Goal: Task Accomplishment & Management: Use online tool/utility

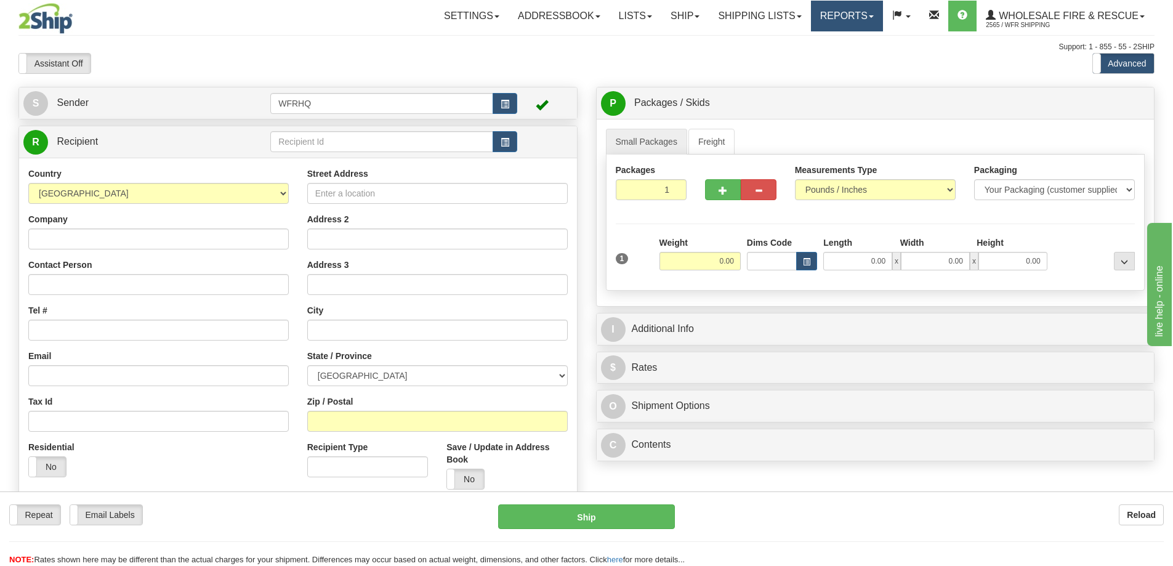
click at [856, 18] on link "Reports" at bounding box center [847, 16] width 72 height 31
click at [808, 39] on span "Standard" at bounding box center [799, 43] width 35 height 10
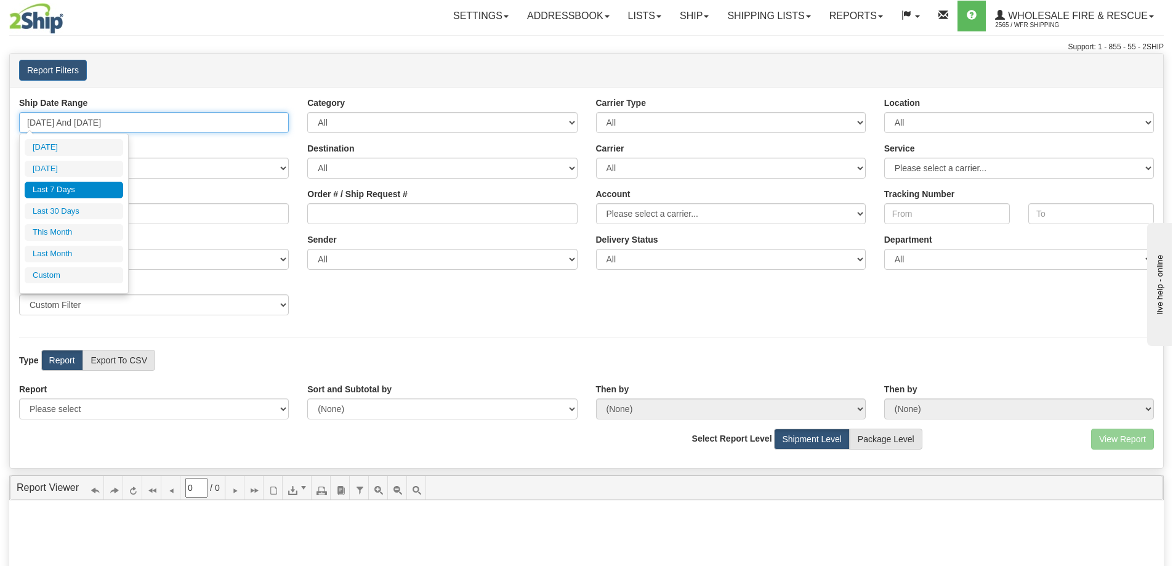
click at [120, 116] on input "[DATE] And [DATE]" at bounding box center [154, 122] width 270 height 21
click at [85, 166] on li "[DATE]" at bounding box center [74, 169] width 99 height 17
type input "[DATE] And [DATE]"
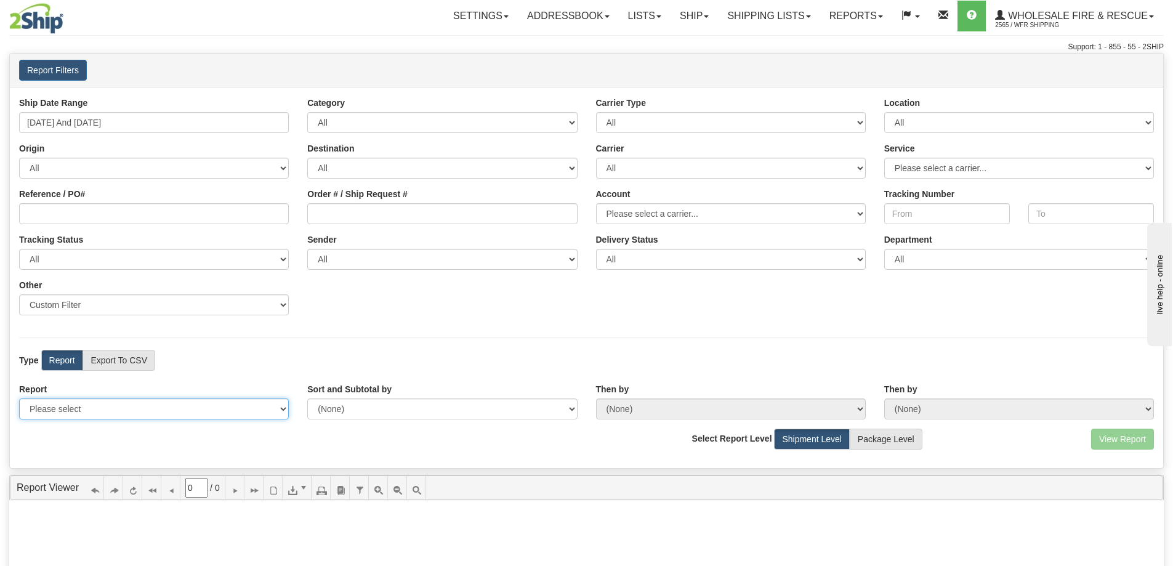
click at [131, 402] on select "Please select 1 Line Shipment Report Address Detail Basic Shipment Overview Can…" at bounding box center [154, 408] width 270 height 21
select select "Users\Full Reference Detail.trdx"
click at [19, 398] on select "Please select 1 Line Shipment Report Address Detail Basic Shipment Overview Can…" at bounding box center [154, 408] width 270 height 21
click at [1124, 436] on button "View Report" at bounding box center [1122, 439] width 63 height 21
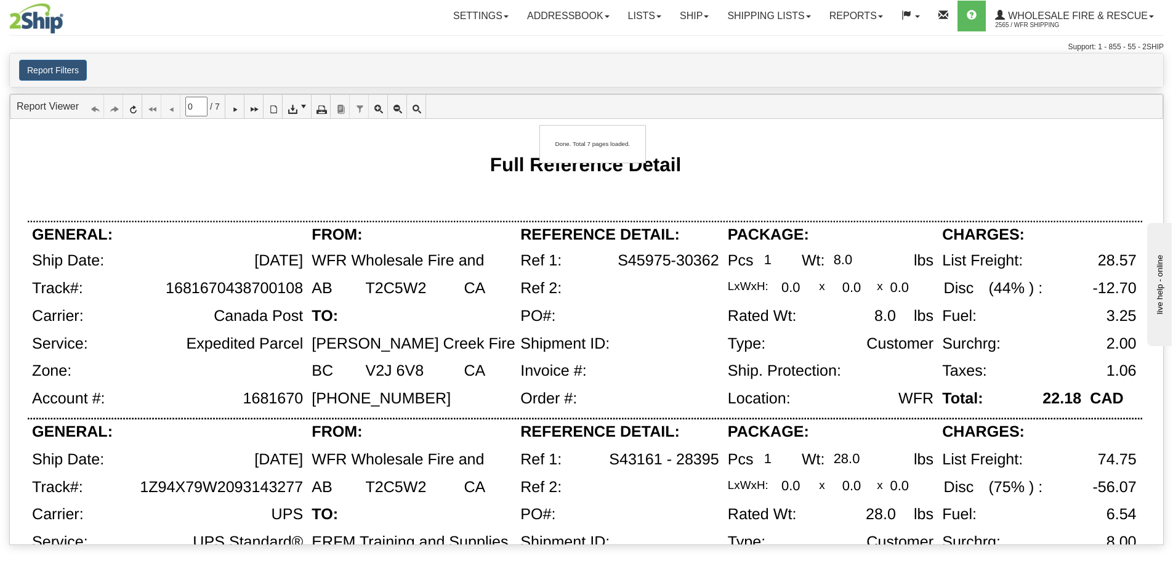
type input "1"
click at [325, 110] on icon at bounding box center [320, 106] width 9 height 9
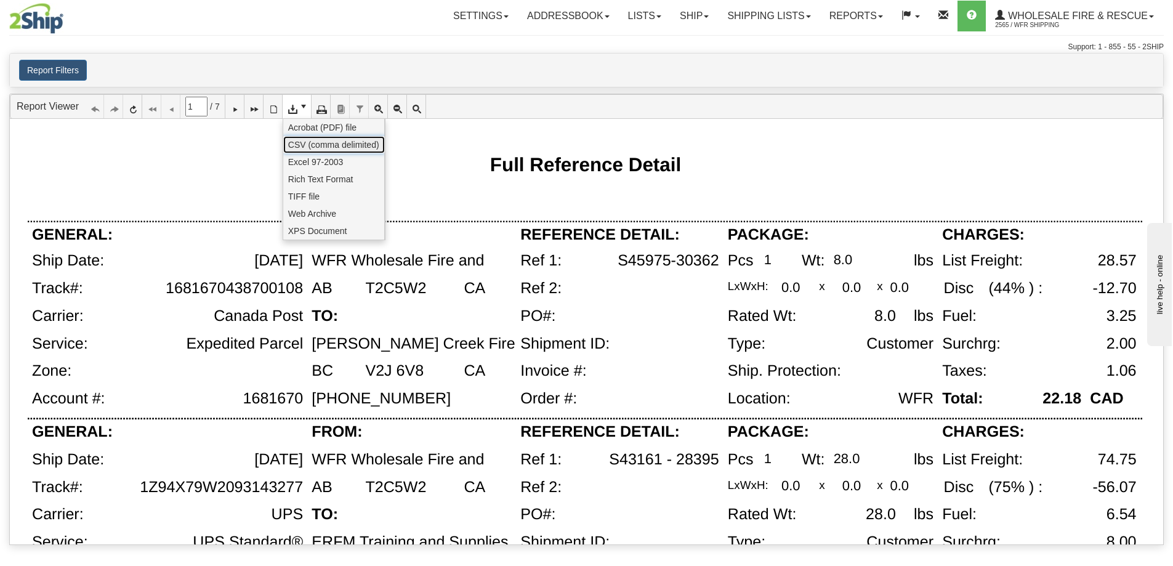
click at [312, 145] on span "CSV (comma delimited)" at bounding box center [333, 145] width 91 height 12
